Goal: Navigation & Orientation: Find specific page/section

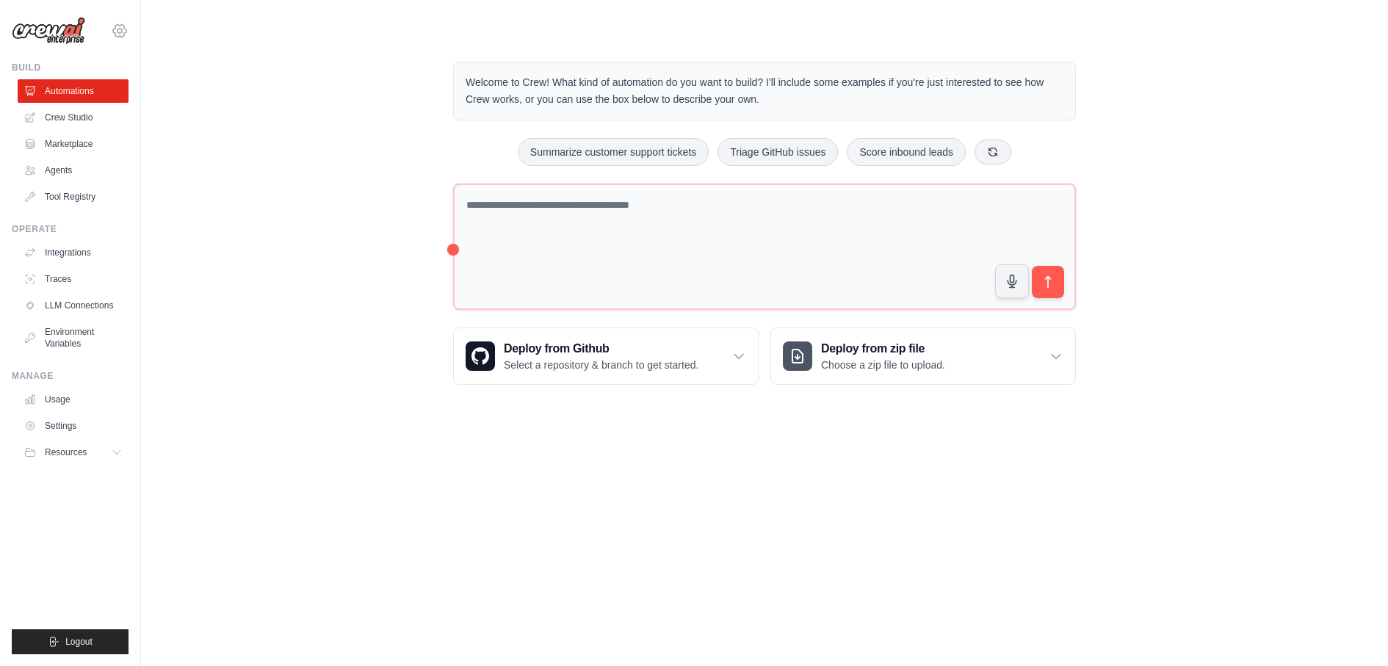
drag, startPoint x: 0, startPoint y: 0, endPoint x: 118, endPoint y: 35, distance: 122.5
click at [118, 35] on icon at bounding box center [120, 31] width 18 height 18
click at [119, 20] on div "dhruv.sawhney@docusign.com Docusign Your organization ✓ DS-DTS-GDA-Prod Settings" at bounding box center [70, 23] width 117 height 47
click at [118, 31] on icon at bounding box center [120, 31] width 18 height 18
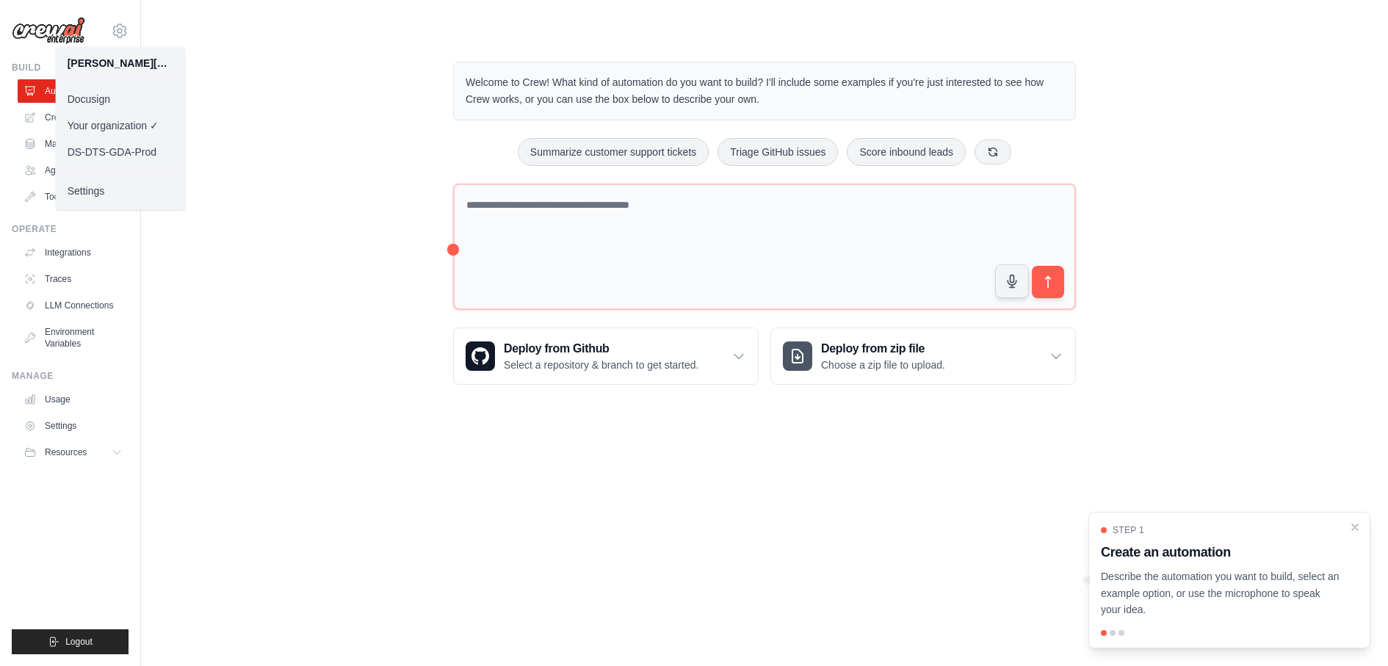
click at [105, 95] on link "Docusign" at bounding box center [120, 99] width 129 height 26
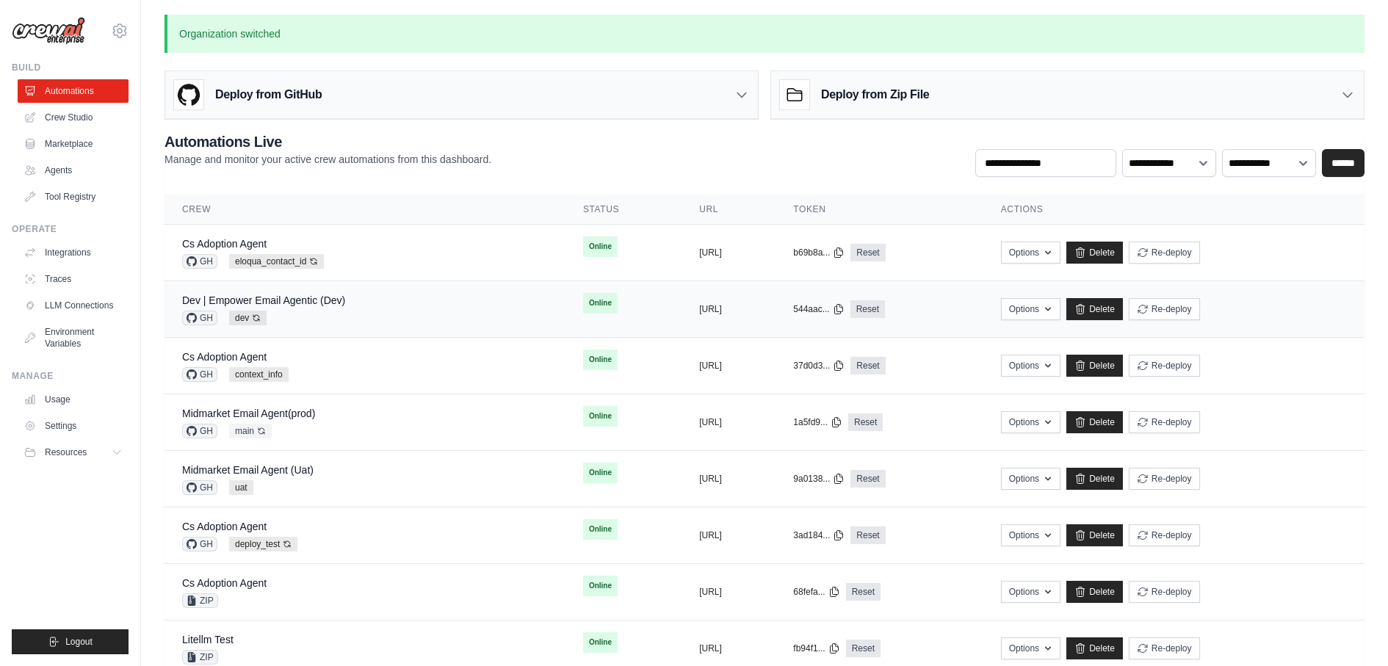
click at [364, 305] on div "Dev | Empower Email Agentic (Dev) GH dev Auto-deploy enabled" at bounding box center [365, 309] width 366 height 32
click at [392, 370] on div "Cs Adoption Agent GH context_info" at bounding box center [365, 366] width 366 height 32
click at [437, 249] on div "Cs Adoption Agent GH eloqua_contact_id Auto-deploy enabled" at bounding box center [365, 253] width 366 height 32
click at [326, 242] on div "Cs Adoption Agent GH eloqua_contact_id Auto-deploy enabled" at bounding box center [365, 253] width 366 height 32
click at [356, 406] on div "Midmarket Email Agent(prod) GH main Auto-deploy enabled" at bounding box center [365, 422] width 366 height 32
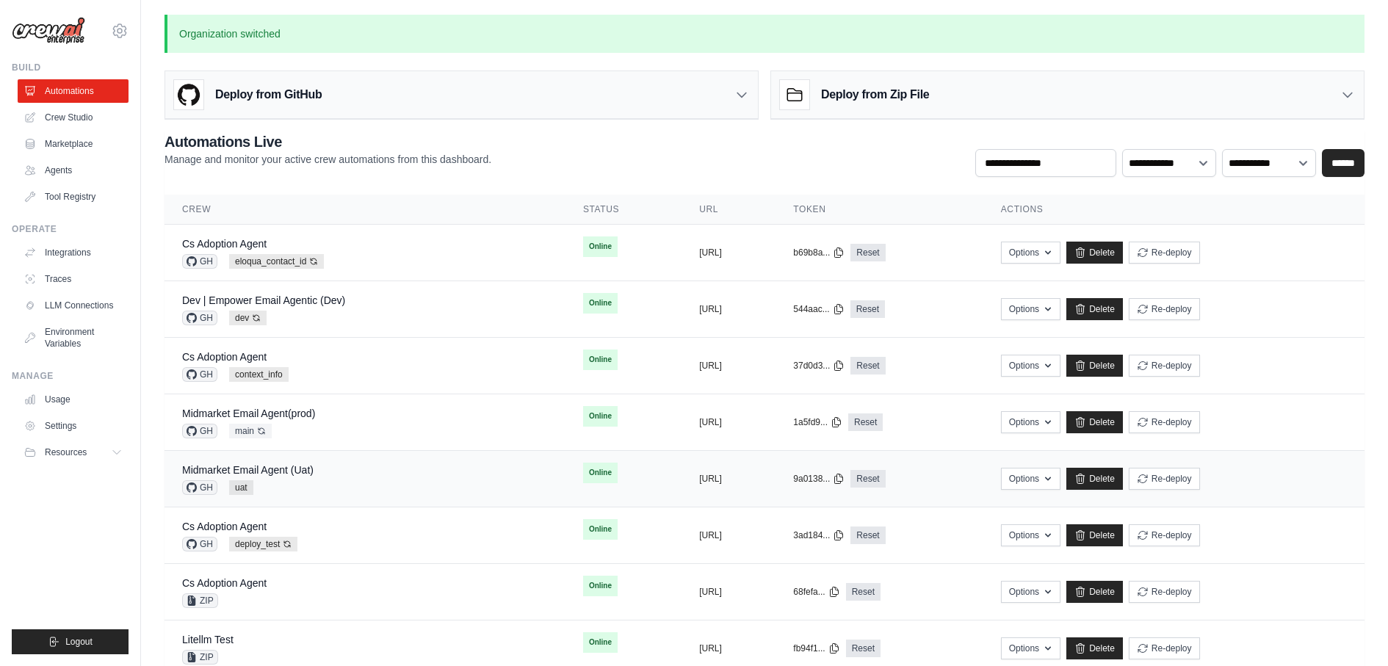
click at [353, 475] on div "Midmarket Email Agent (Uat) GH uat" at bounding box center [365, 479] width 366 height 32
click at [377, 534] on div "Cs Adoption Agent GH deploy_test Auto-deploy enabled" at bounding box center [365, 535] width 366 height 32
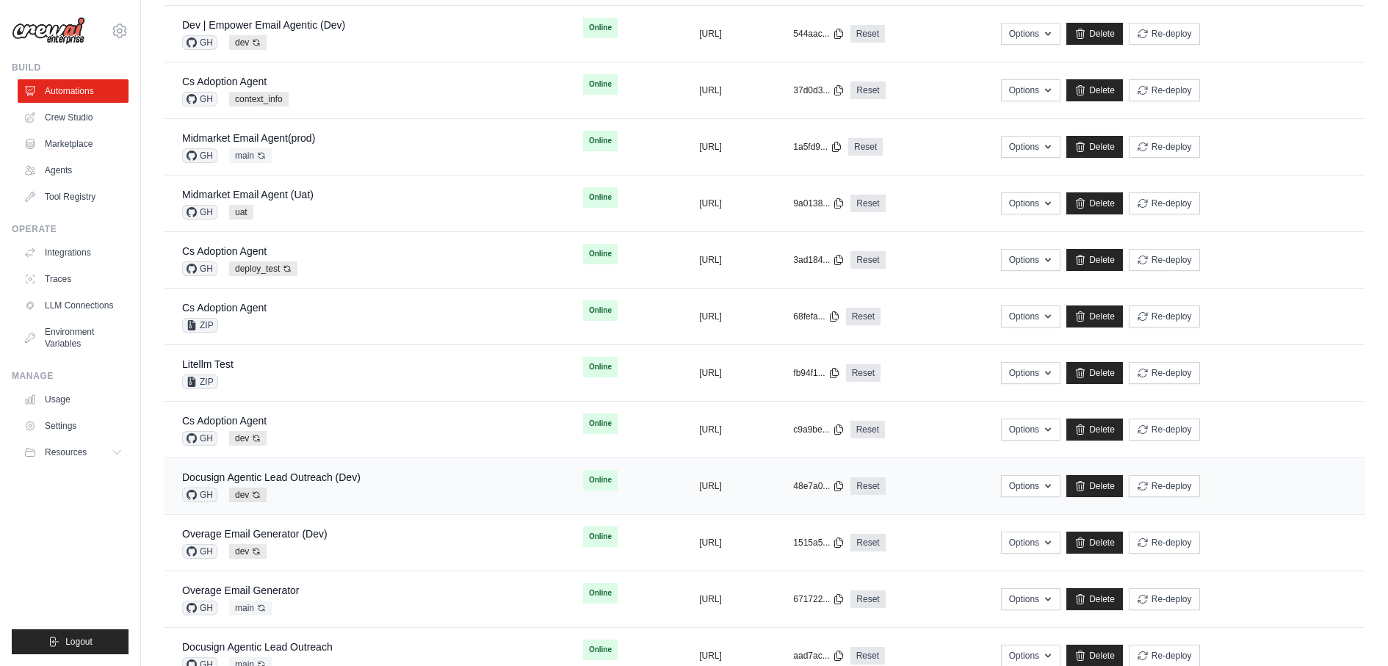
scroll to position [276, 0]
click at [404, 469] on div "Docusign Agentic Lead Outreach (Dev) GH dev Auto-deploy enabled" at bounding box center [365, 485] width 366 height 32
click at [385, 530] on div "Overage Email Generator (Dev) GH dev Auto-deploy enabled" at bounding box center [365, 542] width 366 height 32
click at [383, 592] on div "Overage Email Generator GH main Auto-deploy enabled" at bounding box center [365, 599] width 366 height 32
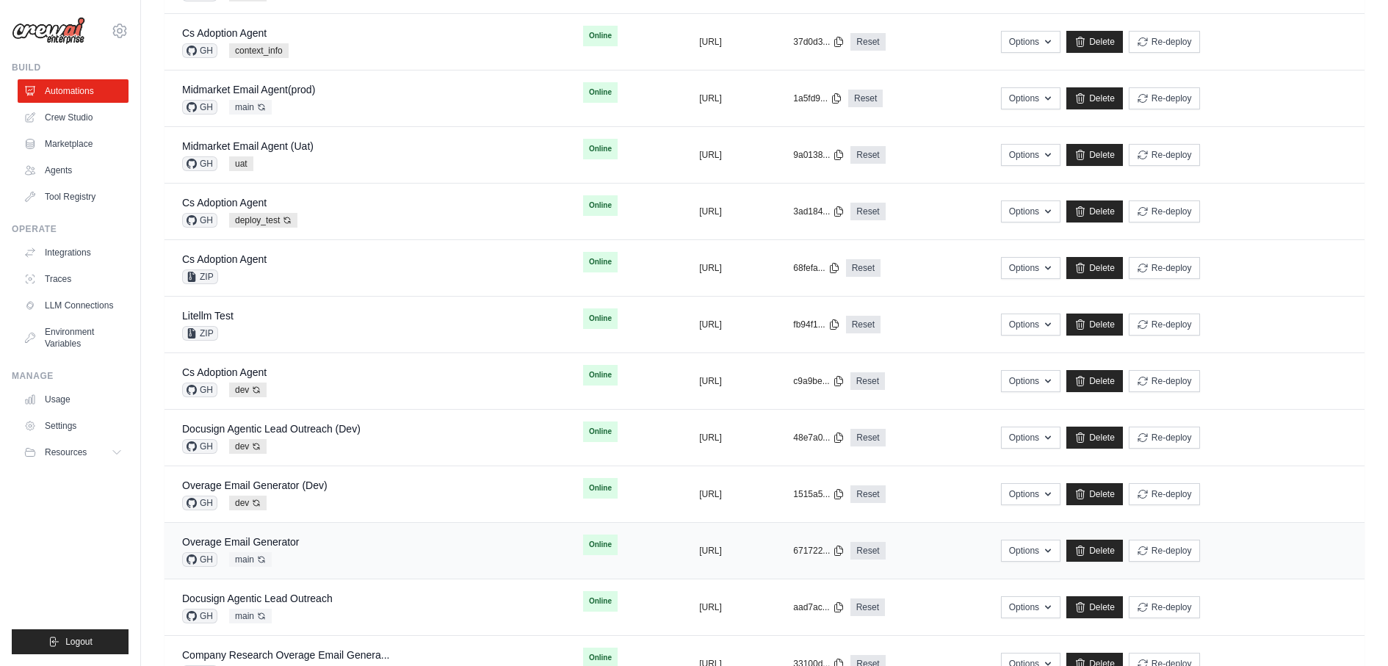
scroll to position [325, 0]
click at [383, 592] on div "Docusign Agentic Lead Outreach GH main Auto-deploy enabled" at bounding box center [365, 607] width 366 height 32
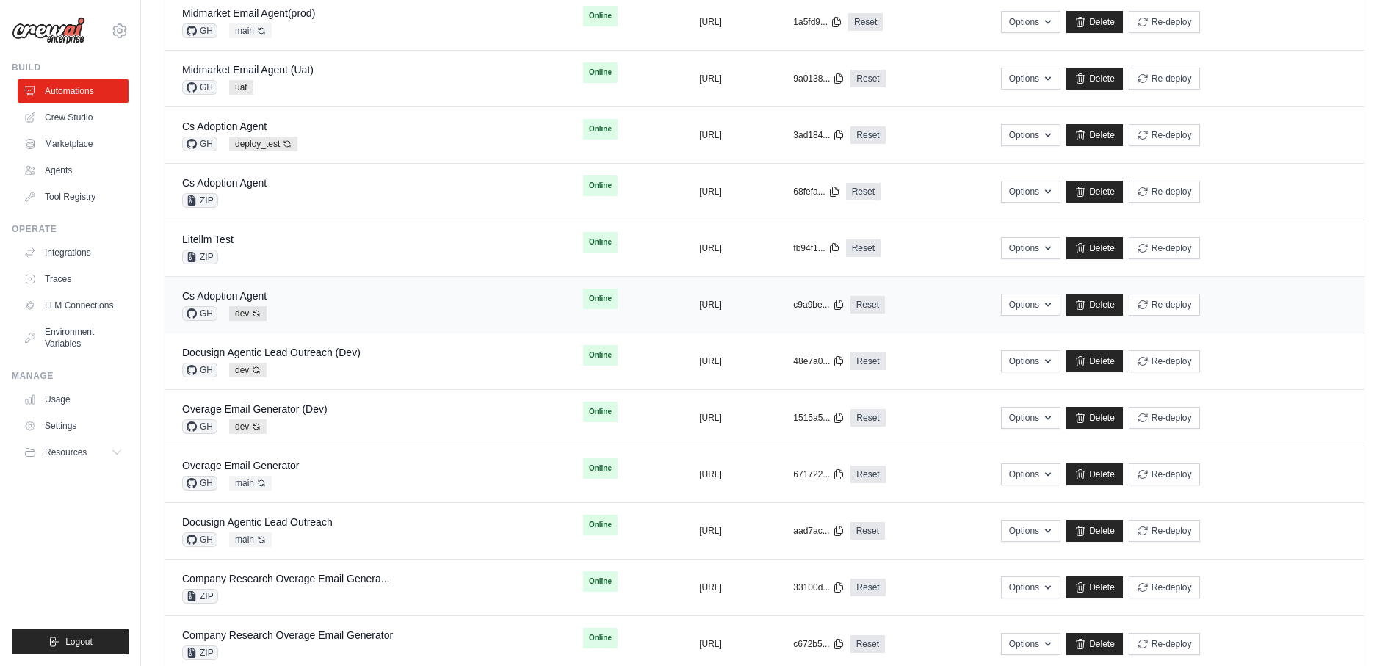
scroll to position [478, 0]
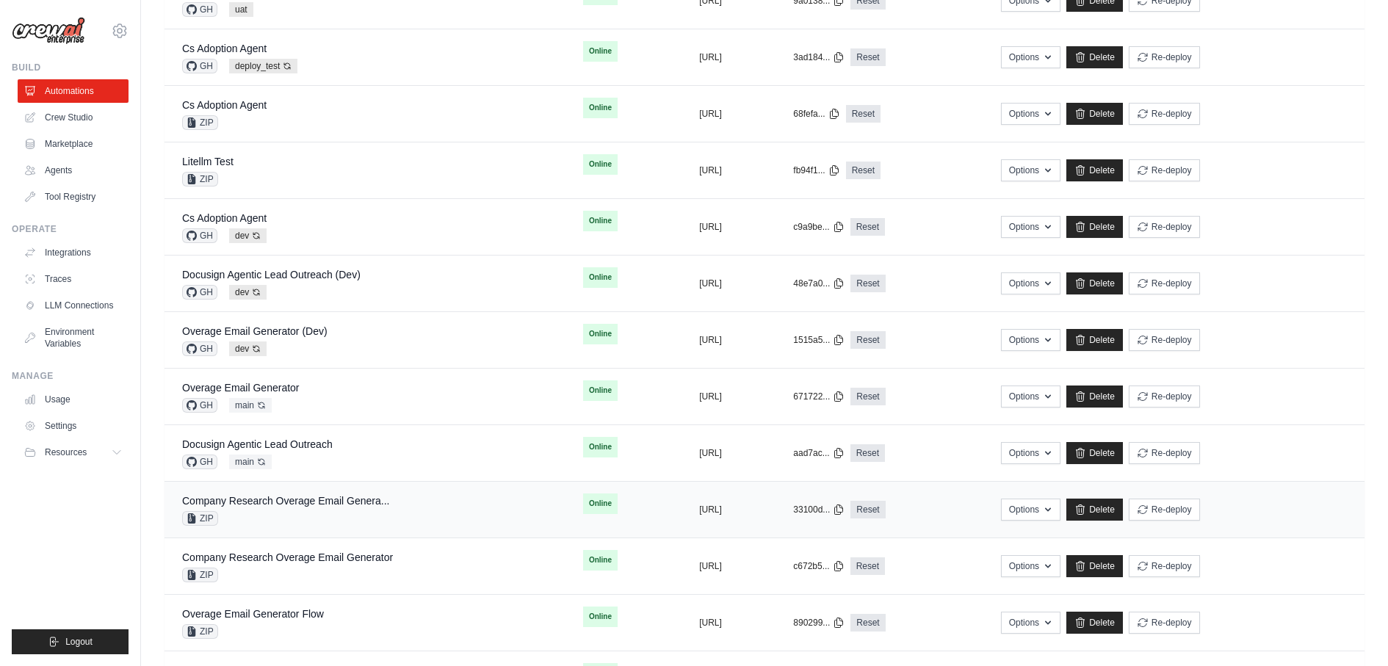
click at [408, 494] on div "Company Research Overage Email Genera... ZIP" at bounding box center [365, 510] width 366 height 32
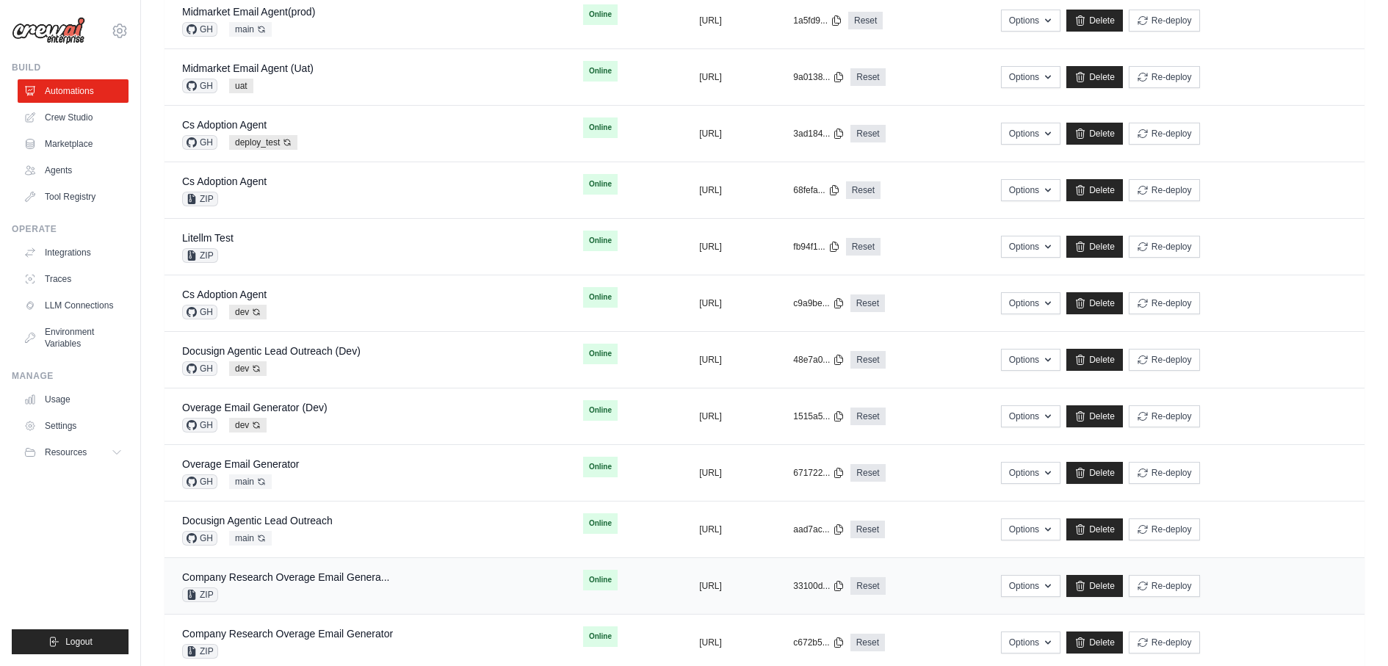
scroll to position [397, 0]
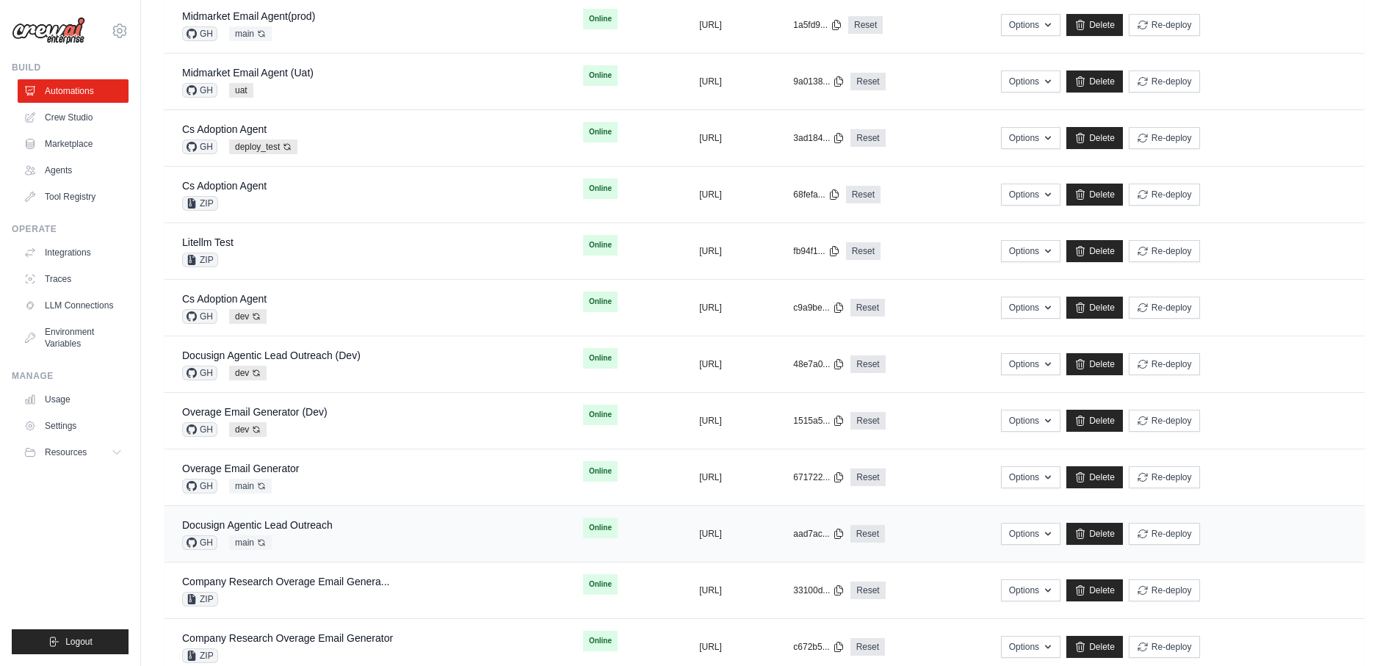
click at [425, 528] on div "Docusign Agentic Lead Outreach GH main Auto-deploy enabled" at bounding box center [365, 534] width 366 height 32
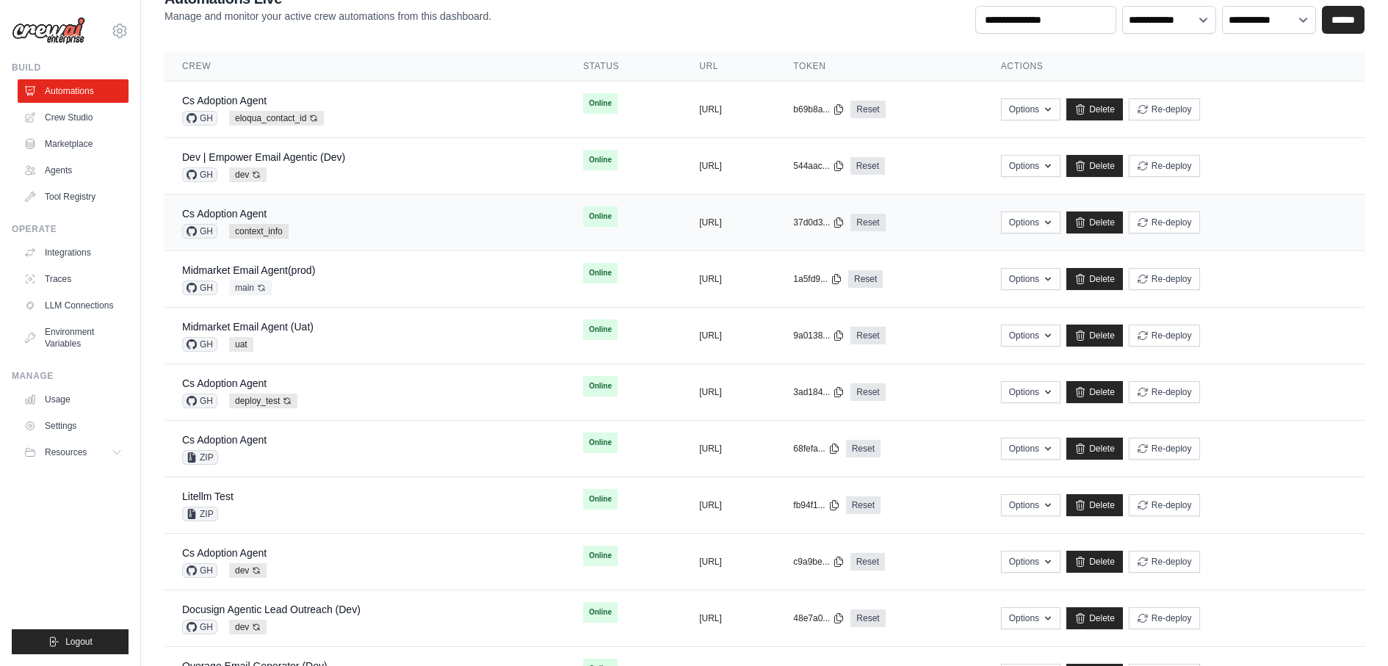
scroll to position [149, 0]
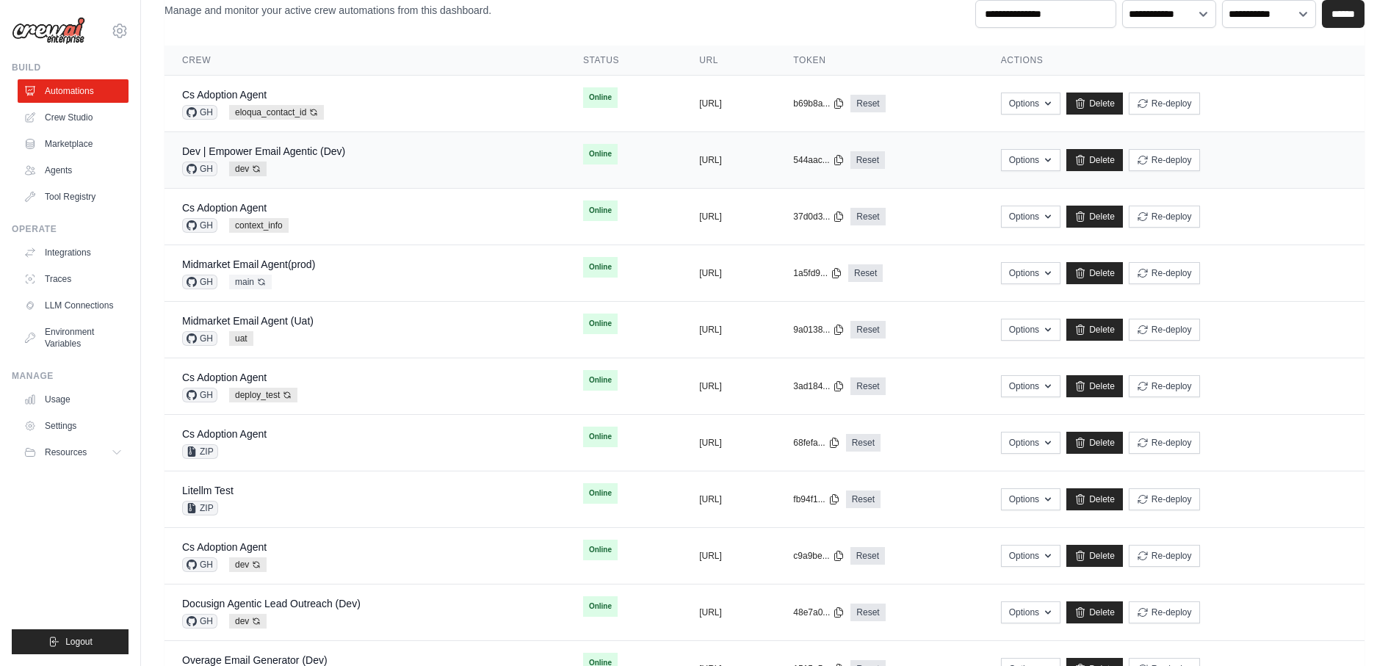
click at [375, 150] on div "Dev | Empower Email Agentic (Dev) GH dev Auto-deploy enabled" at bounding box center [365, 160] width 366 height 32
click at [427, 275] on div "Midmarket Email Agent(prod) GH main Auto-deploy enabled" at bounding box center [365, 273] width 366 height 32
click at [414, 321] on div "Midmarket Email Agent (Uat) GH uat" at bounding box center [365, 330] width 366 height 32
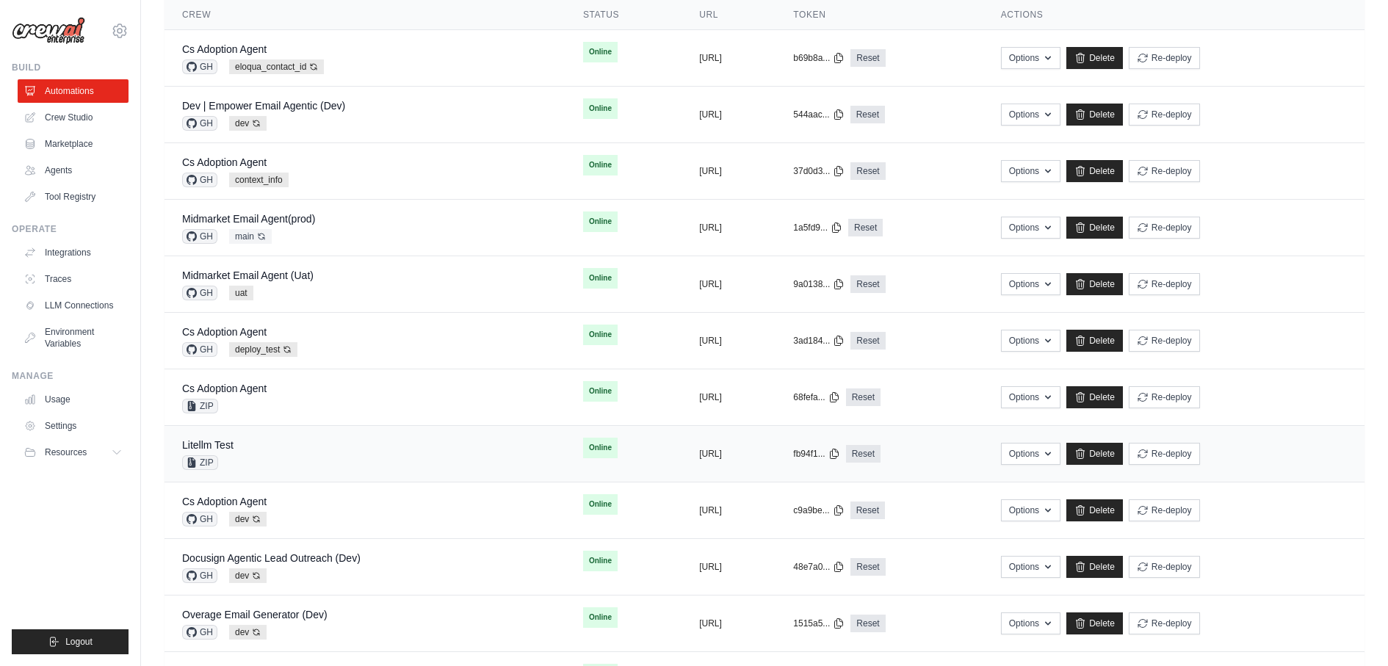
scroll to position [0, 0]
